Goal: Navigation & Orientation: Understand site structure

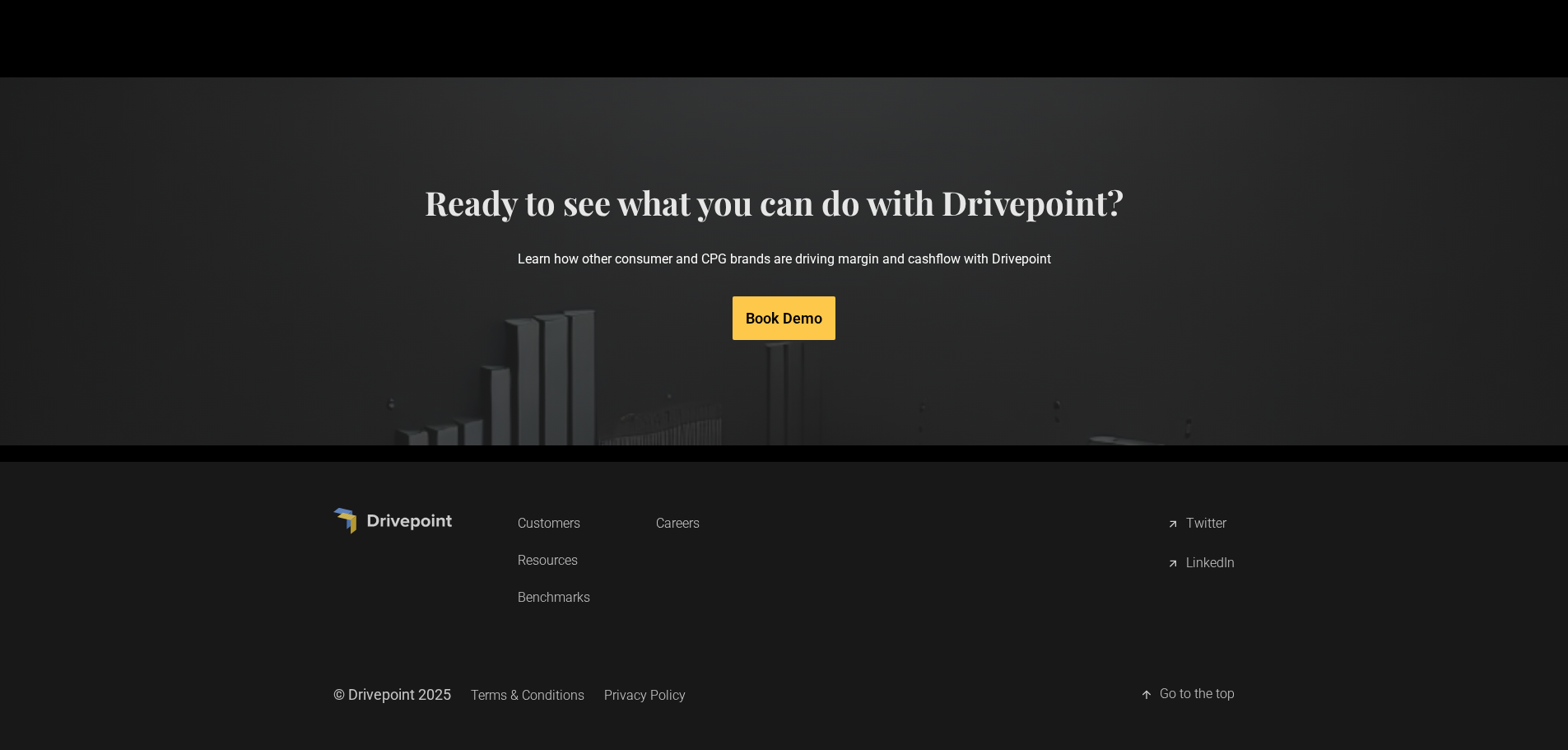
scroll to position [7861, 0]
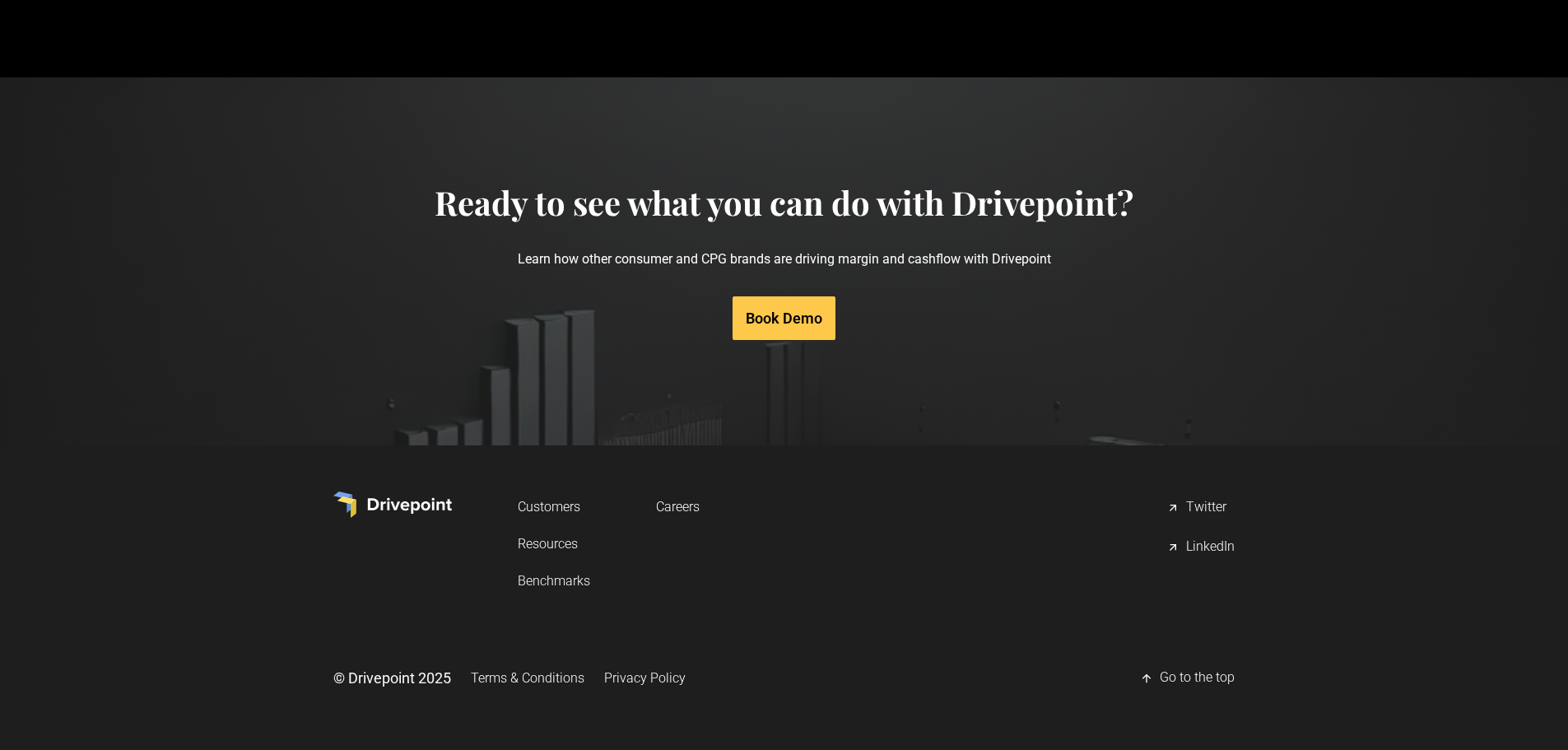
click at [663, 675] on link "Privacy Policy" at bounding box center [645, 677] width 81 height 31
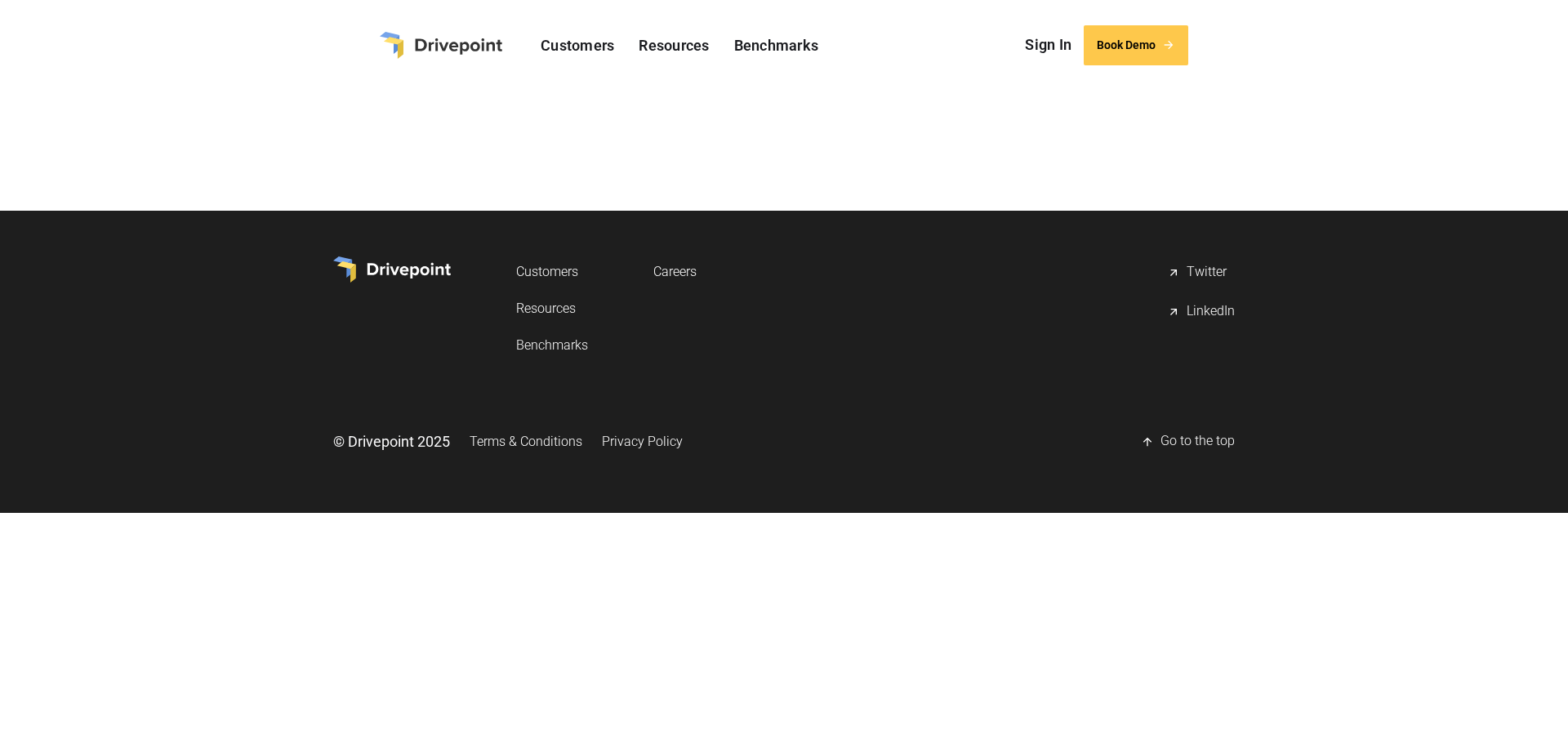
click at [554, 455] on link "Terms & Conditions" at bounding box center [526, 441] width 113 height 30
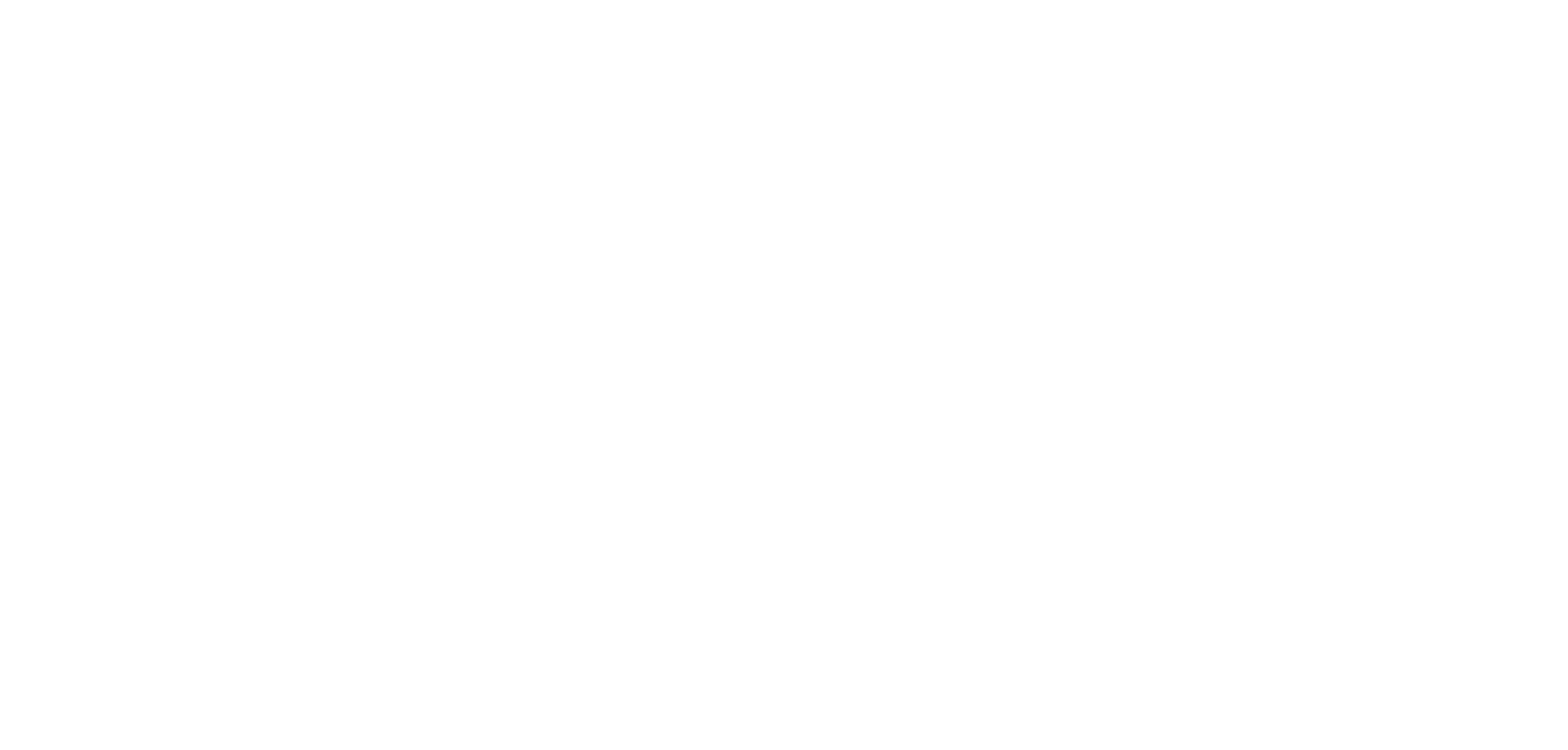
scroll to position [494, 0]
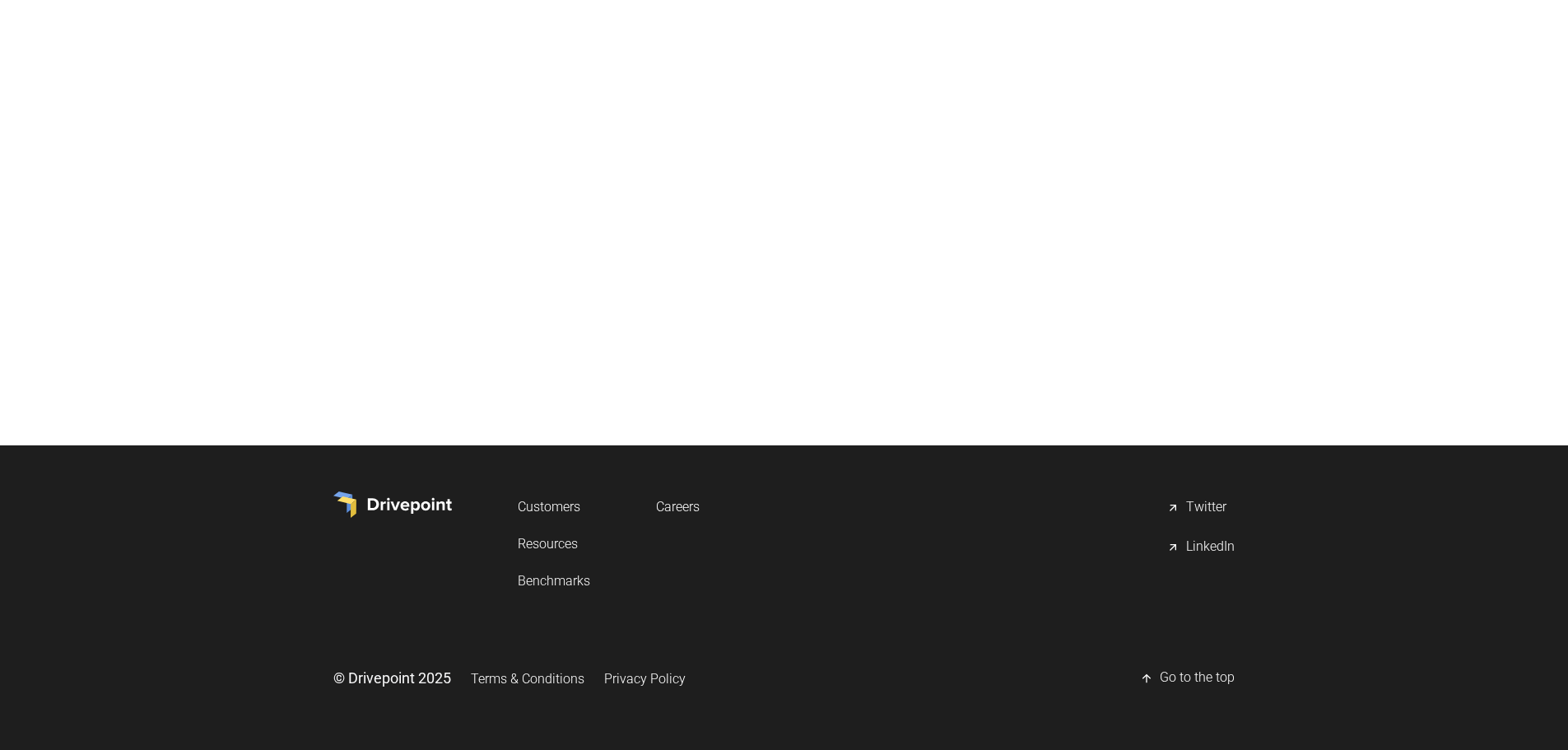
click at [629, 669] on link "Privacy Policy" at bounding box center [645, 678] width 81 height 31
